Goal: Task Accomplishment & Management: Manage account settings

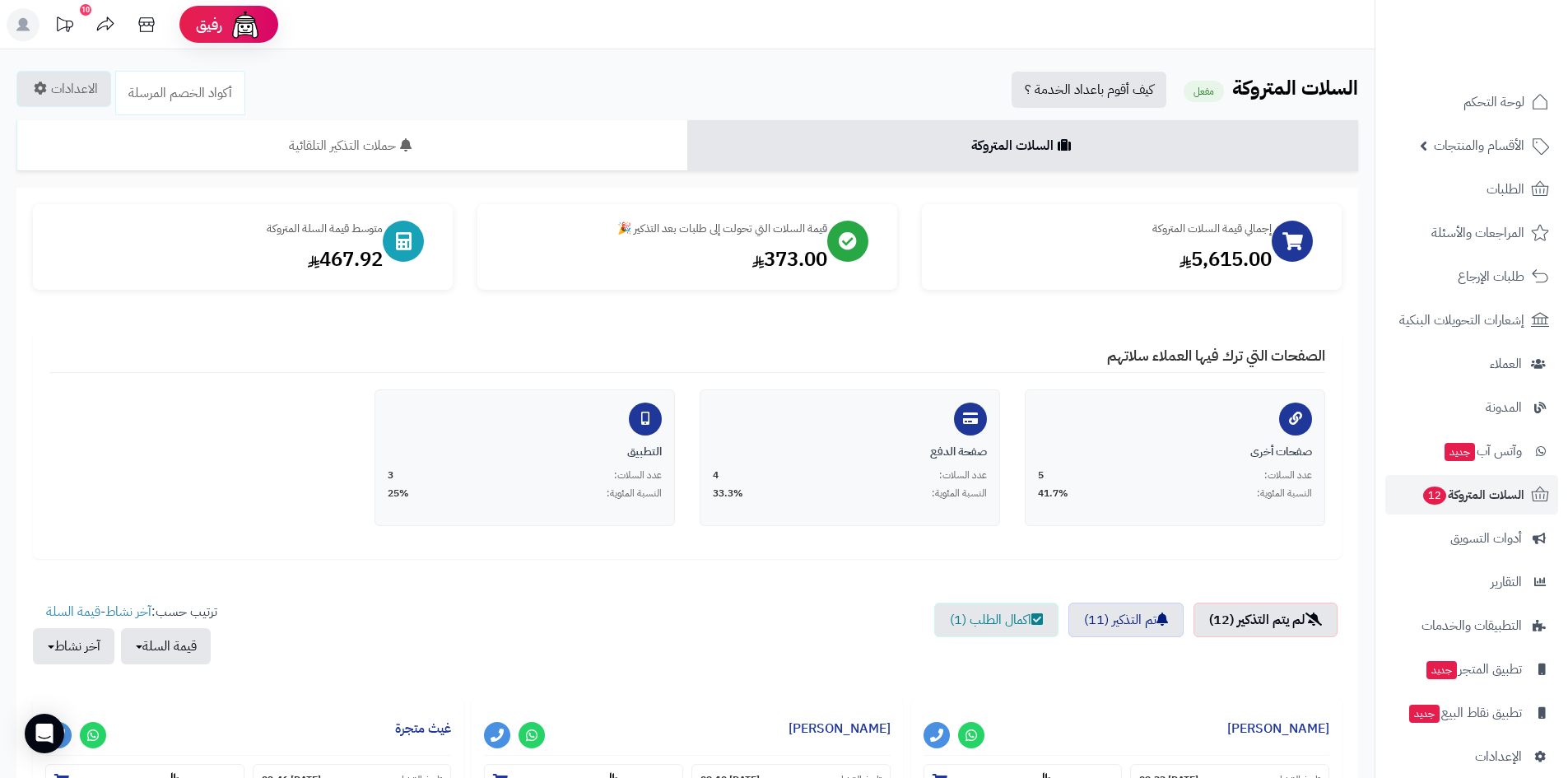
scroll to position [659, 0]
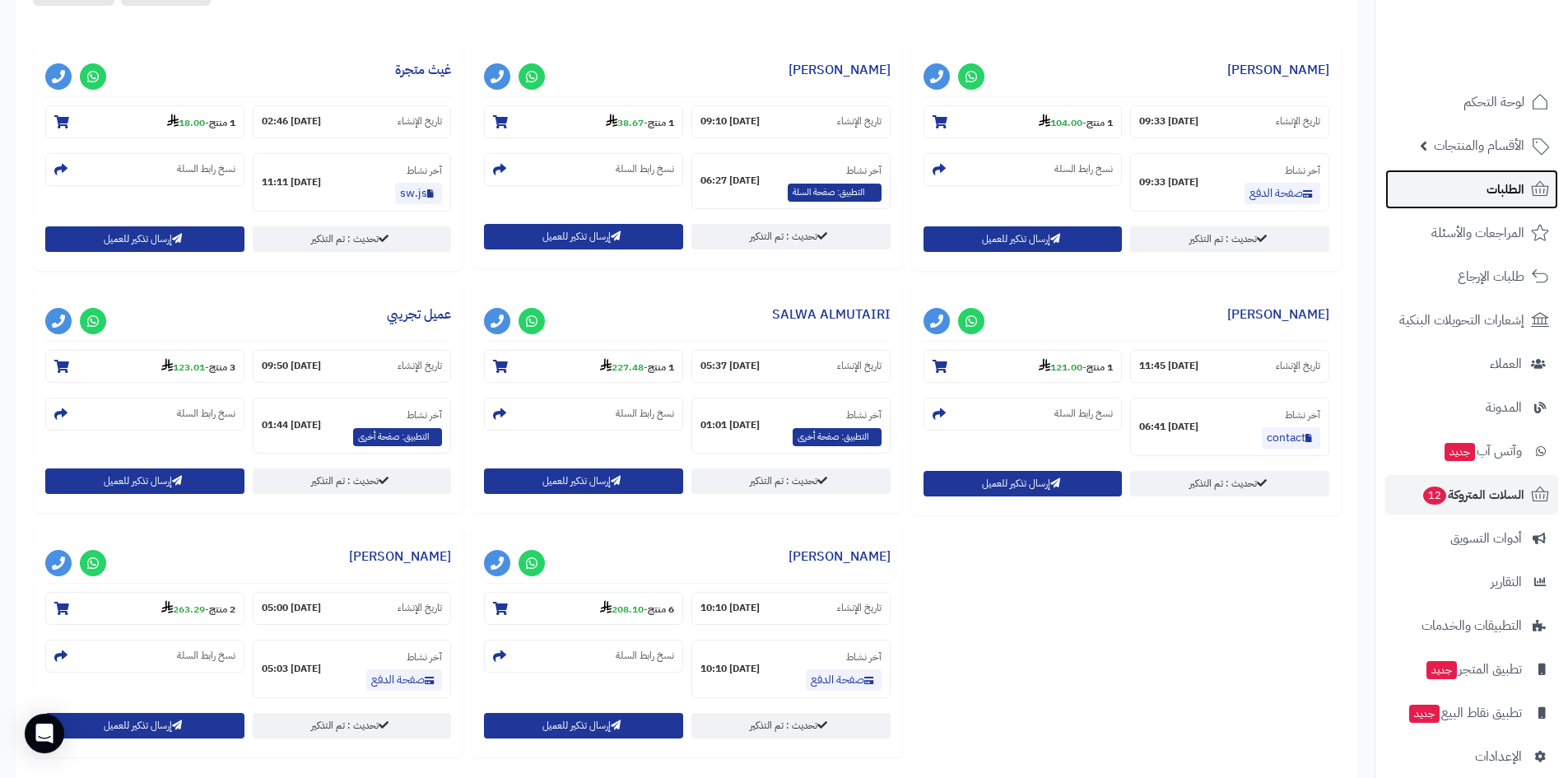
click at [1496, 189] on span "الطلبات" at bounding box center [1505, 189] width 38 height 23
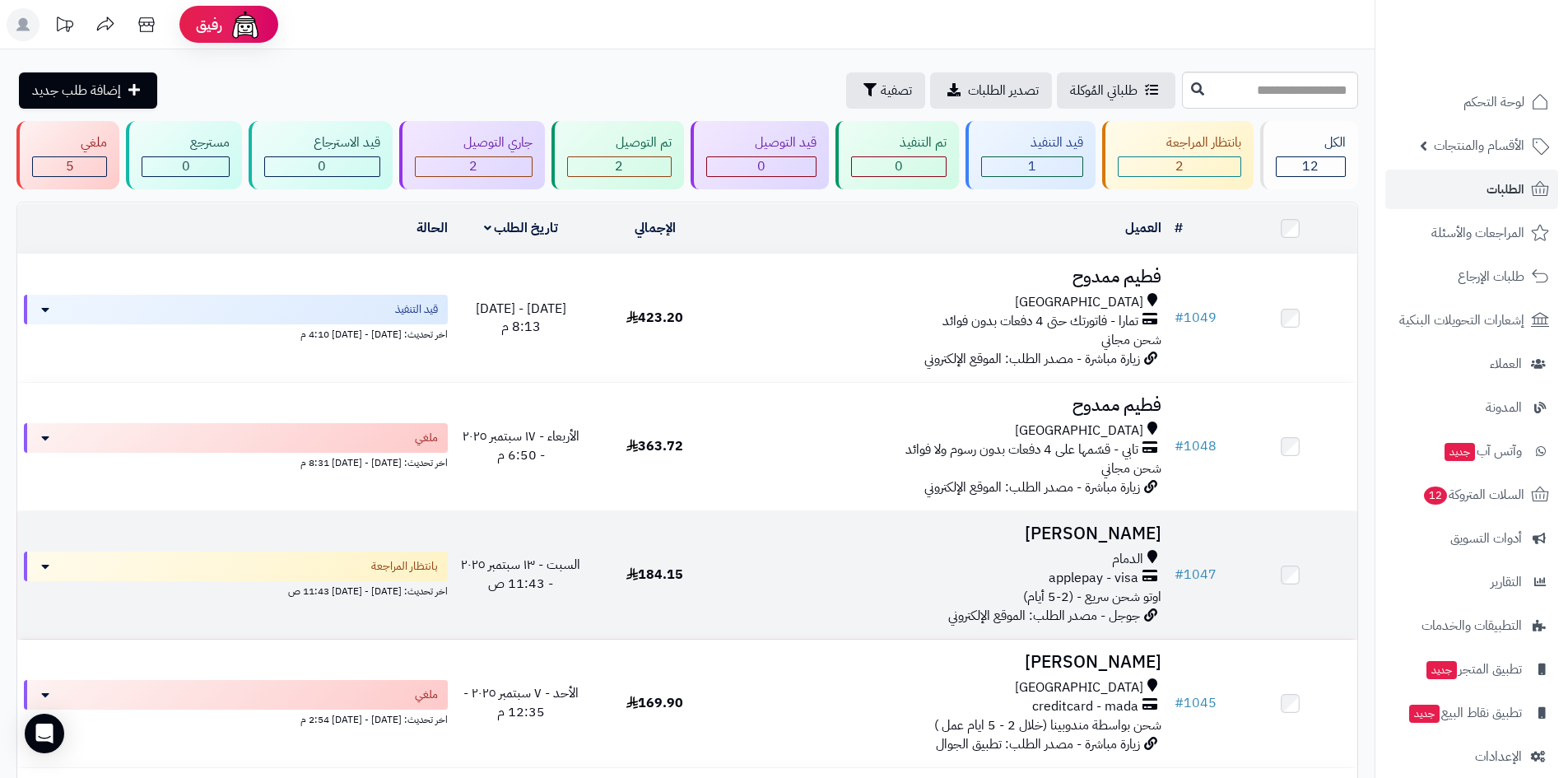
click at [1070, 524] on h3 "Elsayed Ibrahim" at bounding box center [944, 534] width 433 height 19
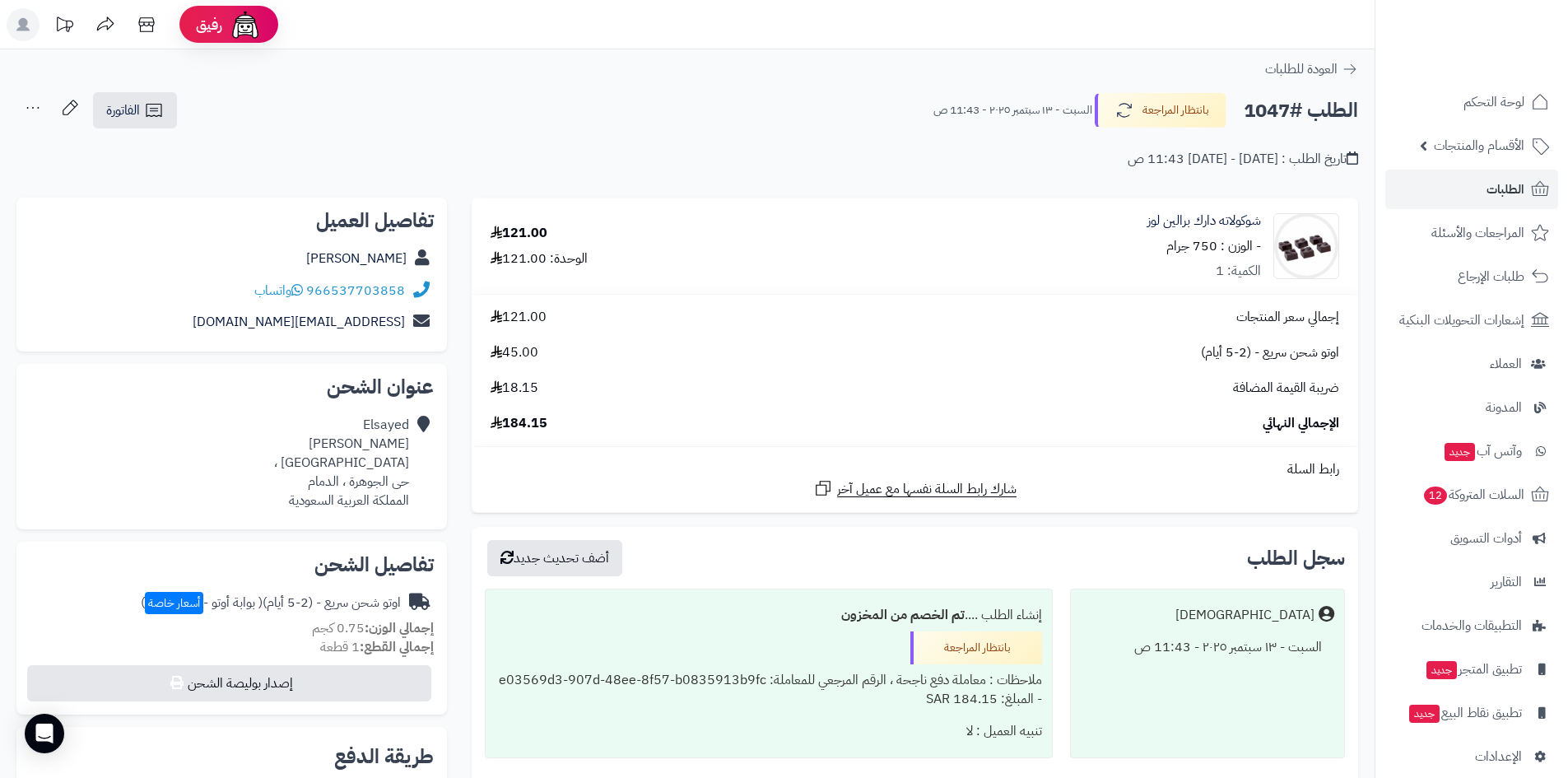
click at [939, 274] on div "شوكولاته دارك برالين لوز - الوزن : 750 جرام الكمية: 1" at bounding box center [1078, 247] width 545 height 70
click at [1440, 190] on link "الطلبات" at bounding box center [1472, 190] width 173 height 39
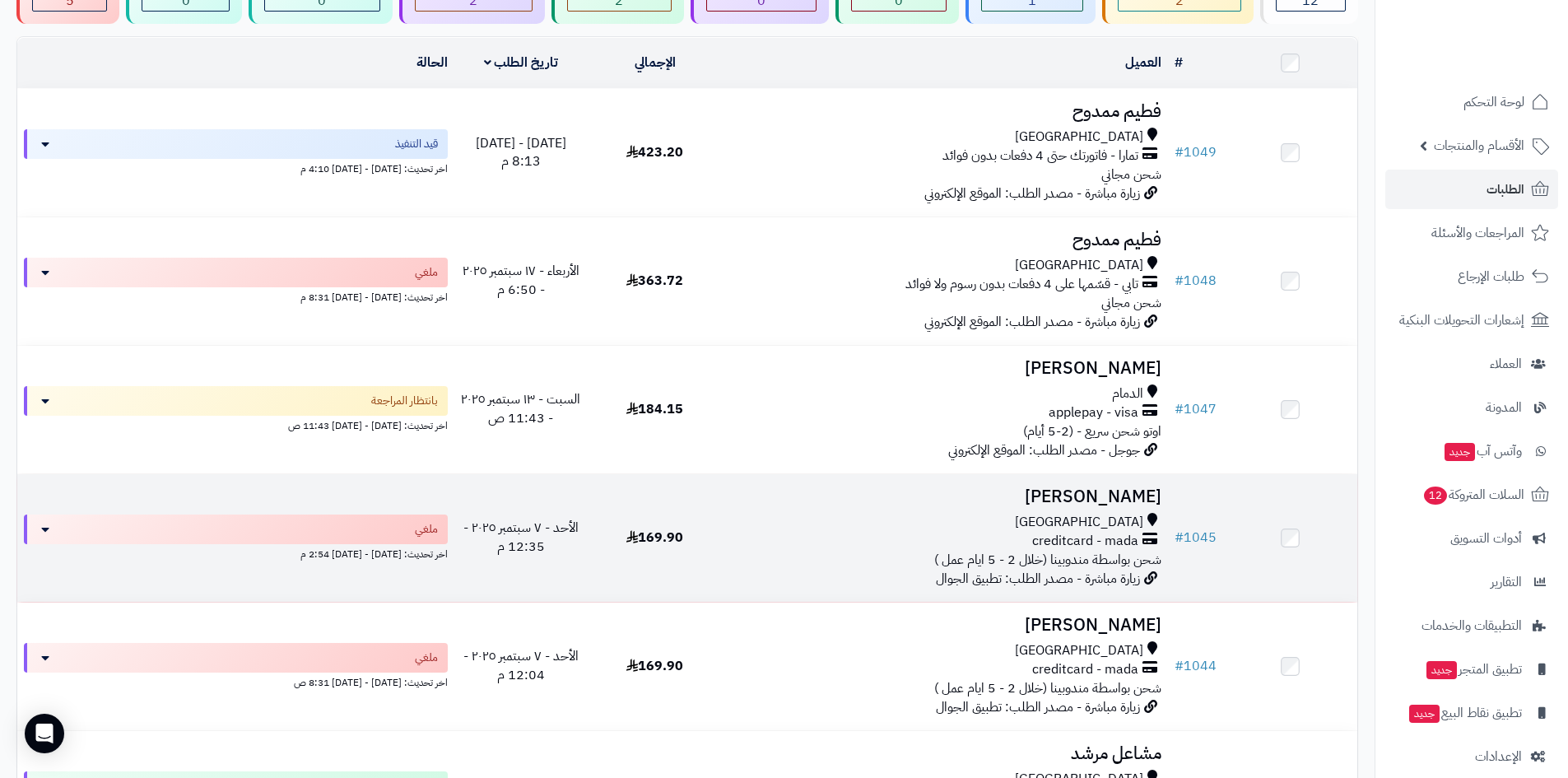
scroll to position [165, 0]
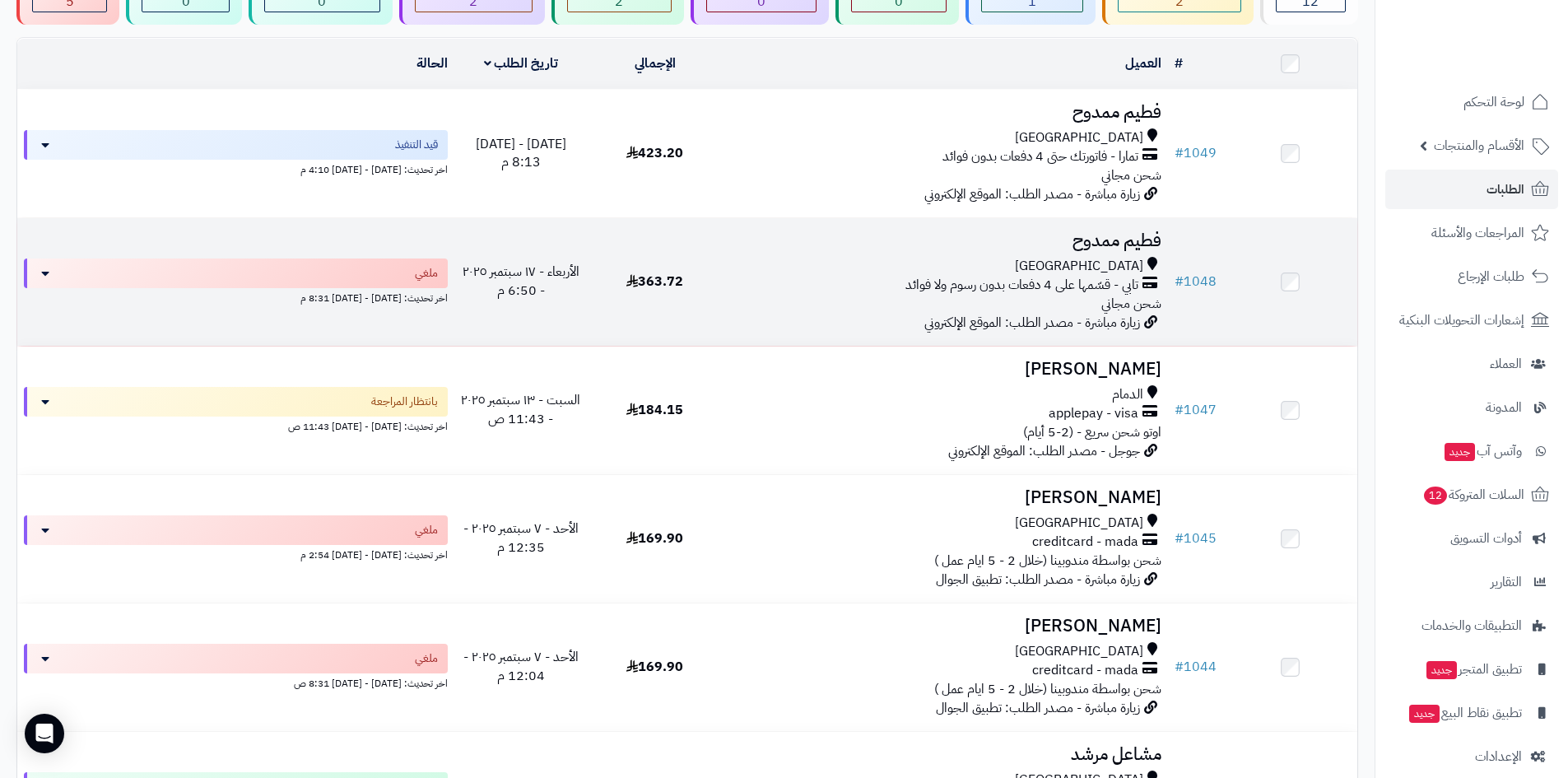
click at [1122, 268] on span "[GEOGRAPHIC_DATA]" at bounding box center [1079, 266] width 129 height 19
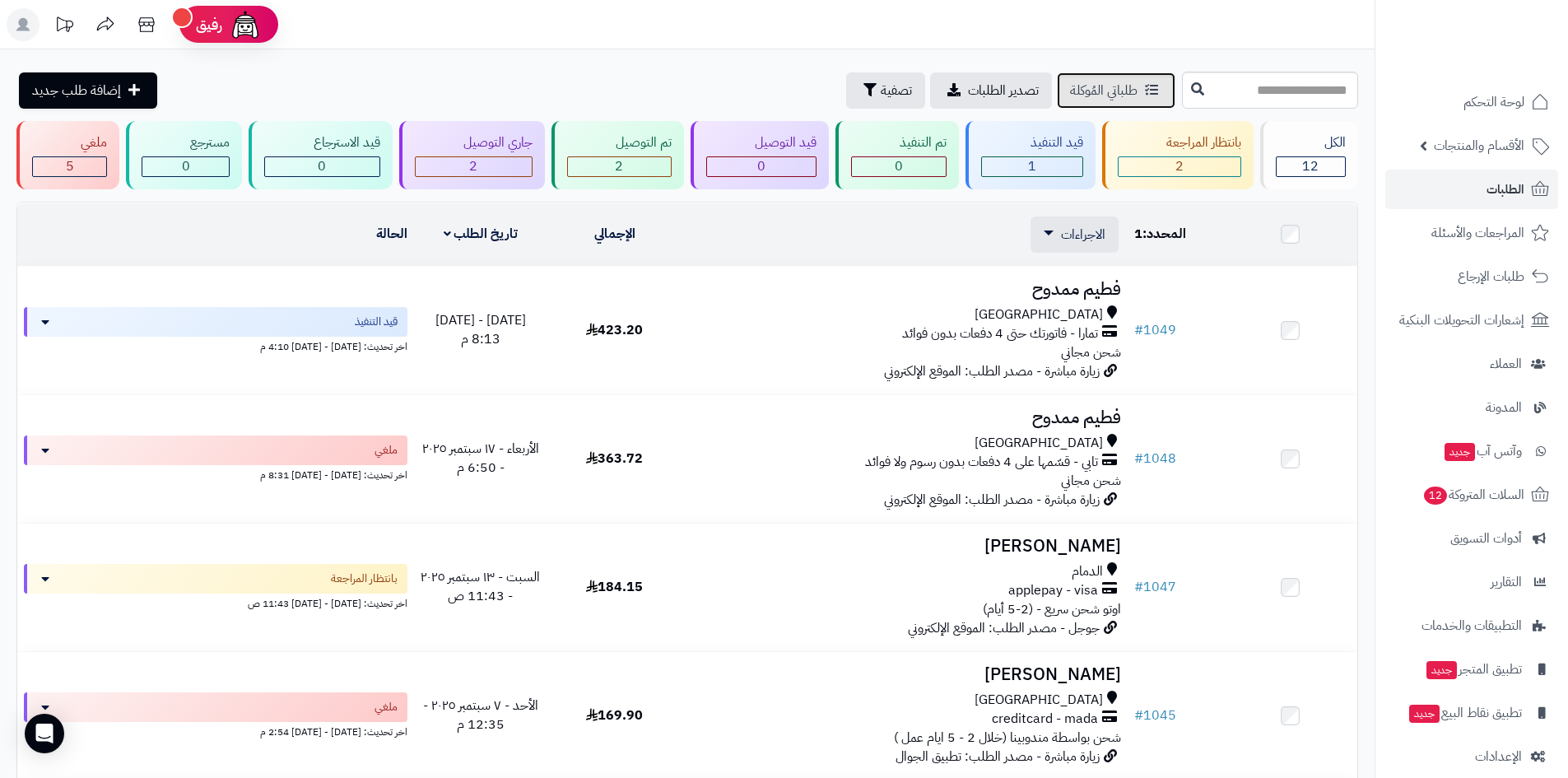
click at [1145, 91] on icon at bounding box center [1151, 89] width 13 height 13
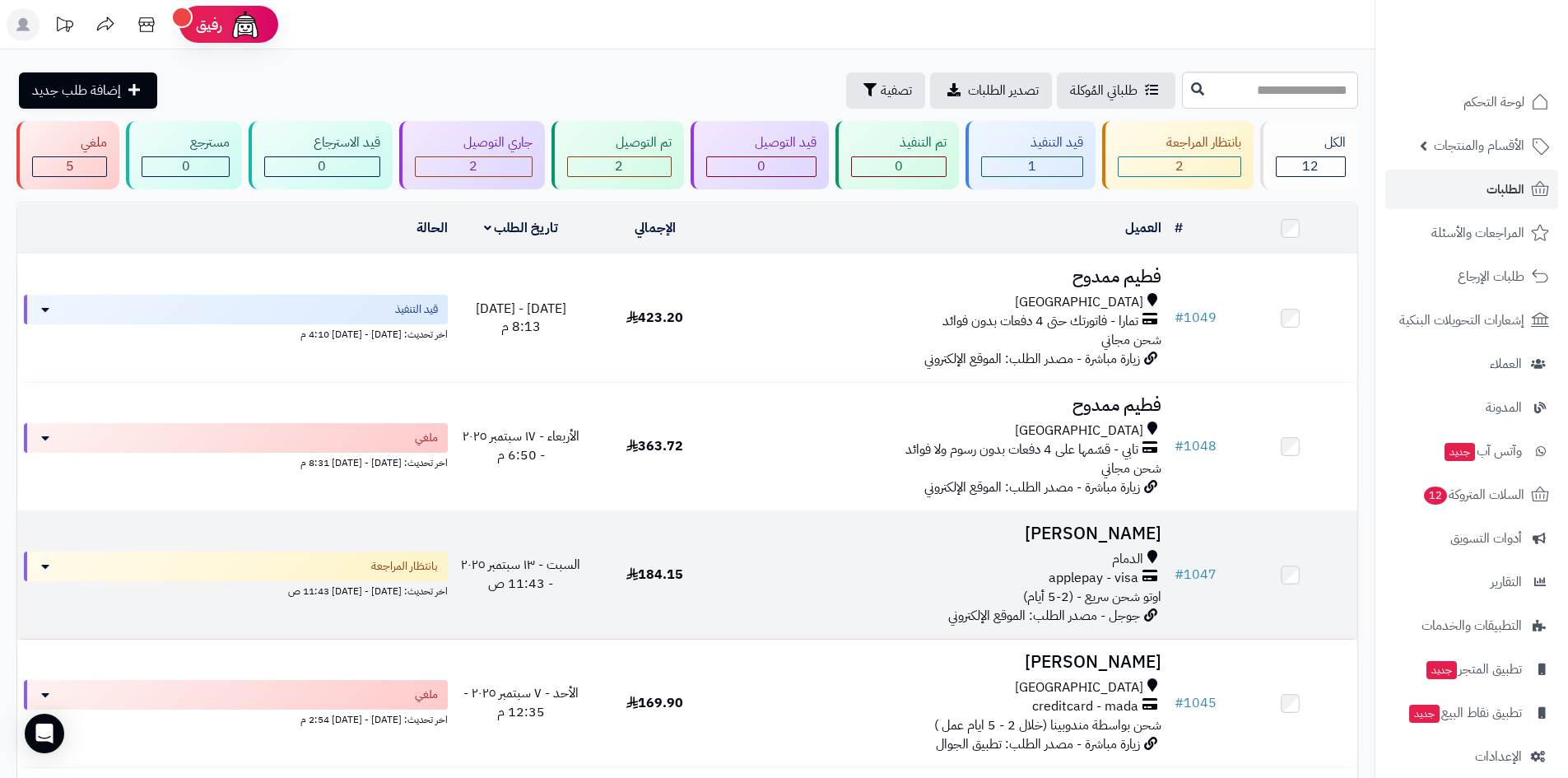
drag, startPoint x: 1196, startPoint y: 443, endPoint x: 877, endPoint y: 544, distance: 334.6
click at [877, 544] on td "Elsayed Ibrahim الدمام applepay - visa اوتو شحن سريع - (2-5 أيام) جوجل - مصدر ا…" at bounding box center [945, 575] width 446 height 128
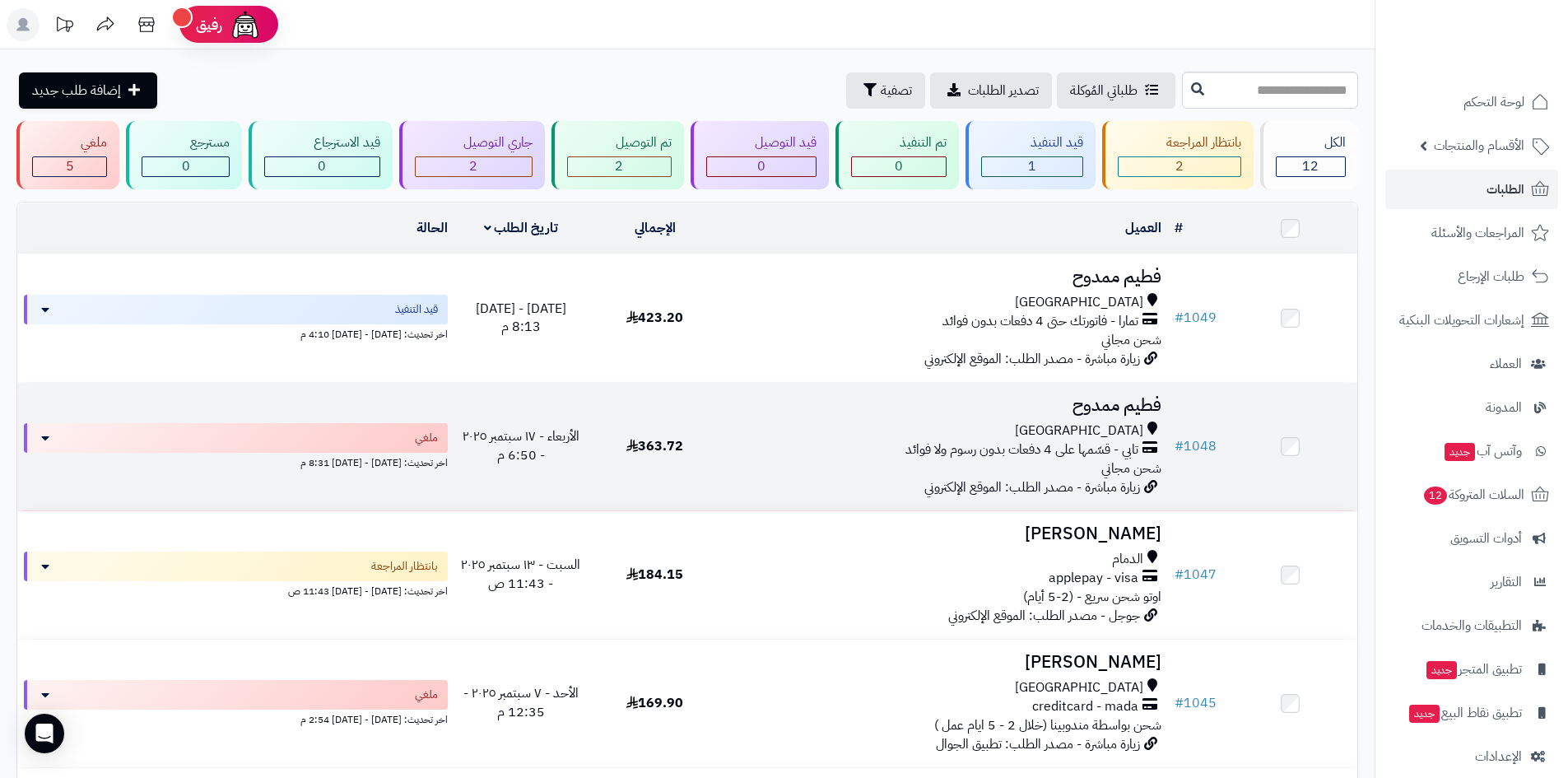
click at [1303, 437] on td at bounding box center [1290, 446] width 134 height 128
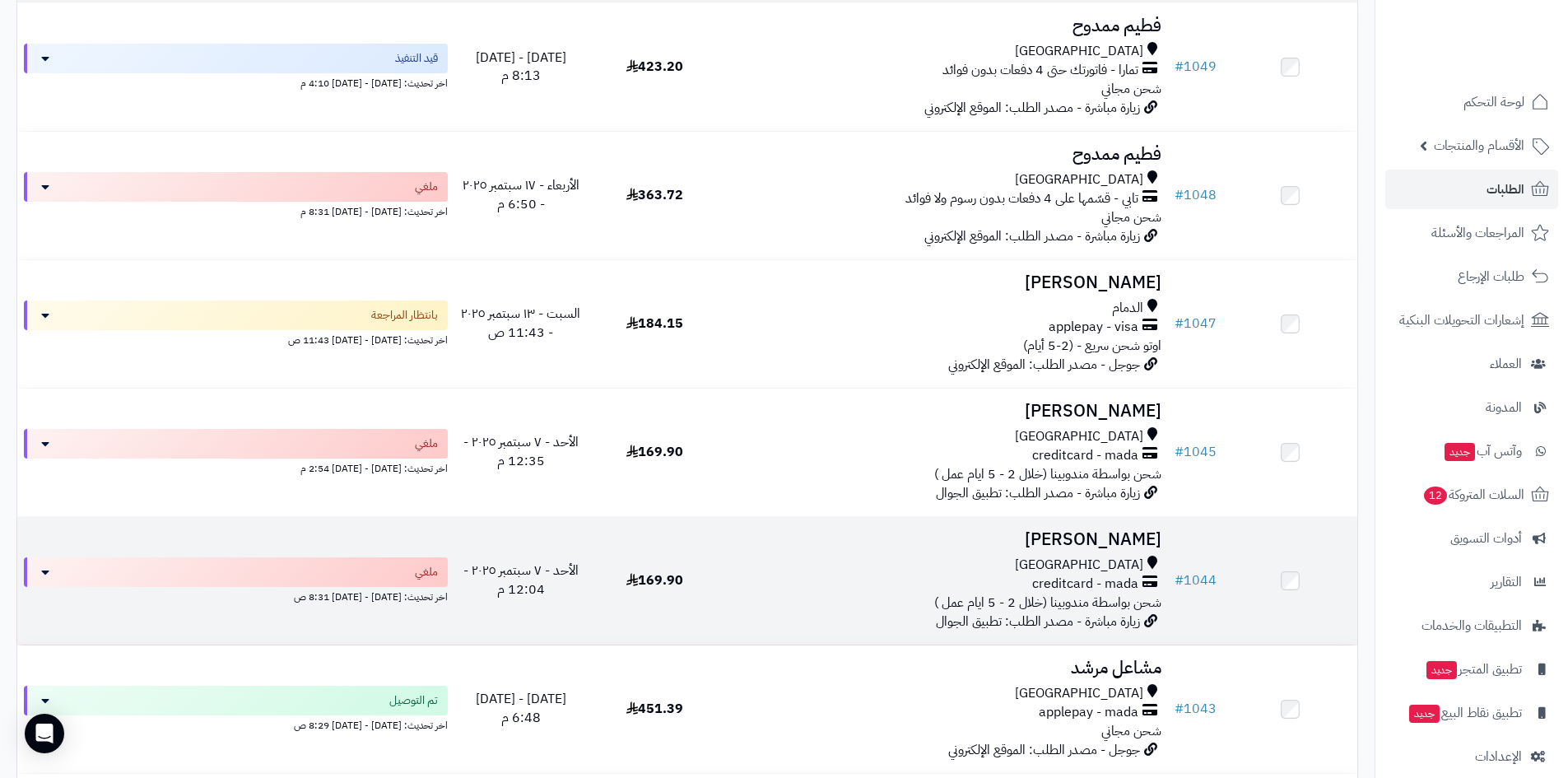
scroll to position [247, 0]
